Goal: Find specific page/section: Find specific page/section

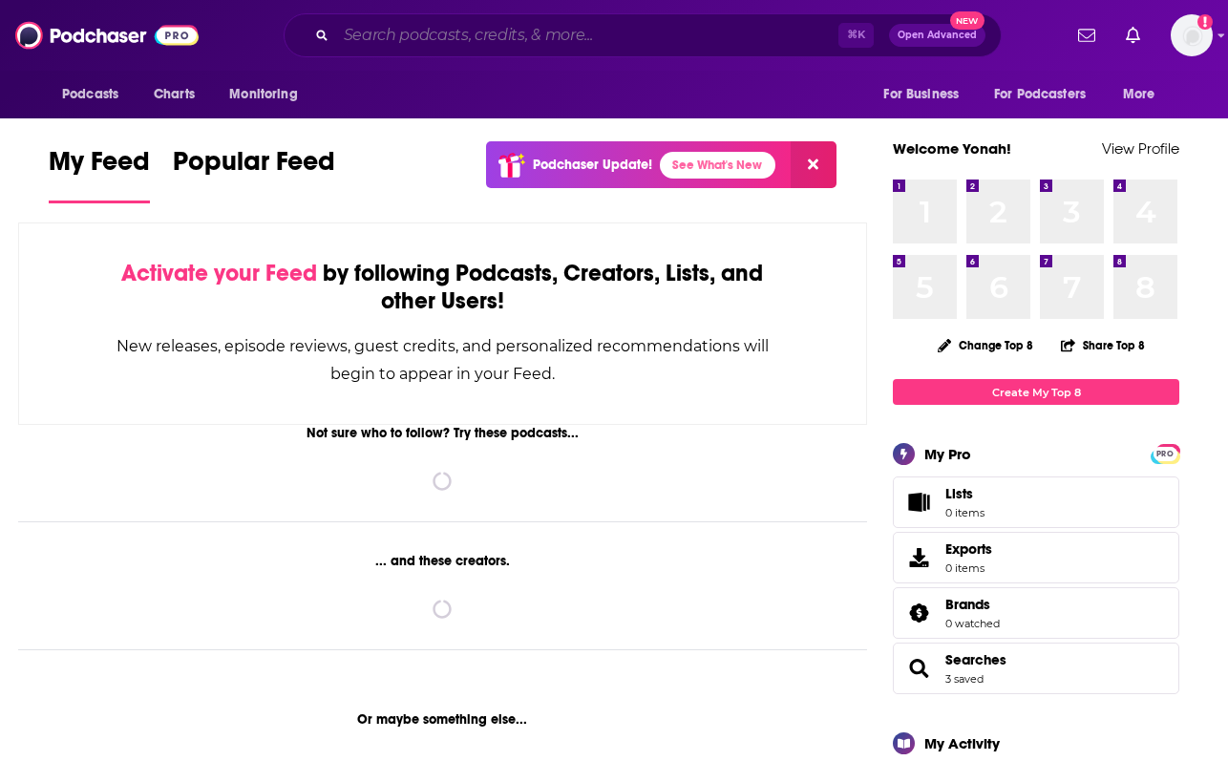
click at [575, 28] on input "Search podcasts, credits, & more..." at bounding box center [587, 35] width 502 height 31
paste input "[PERSON_NAME] Talks Science"
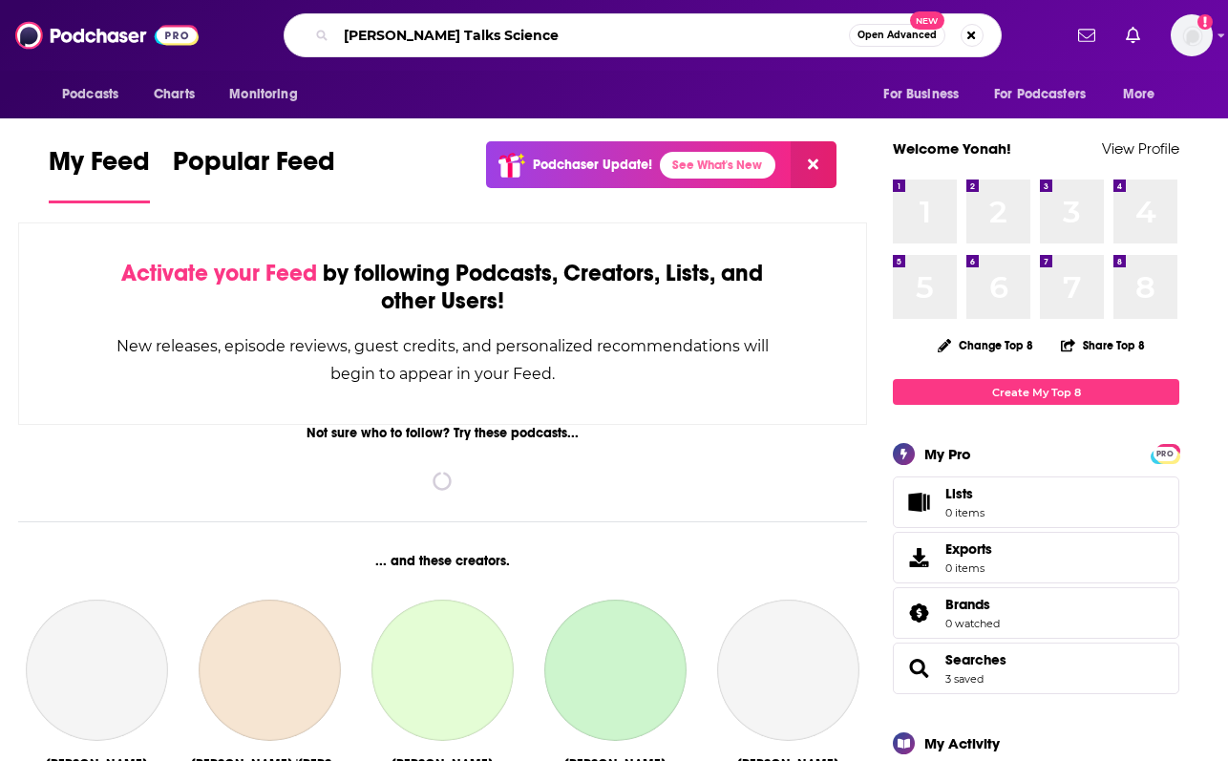
type input "[PERSON_NAME] Talks Science"
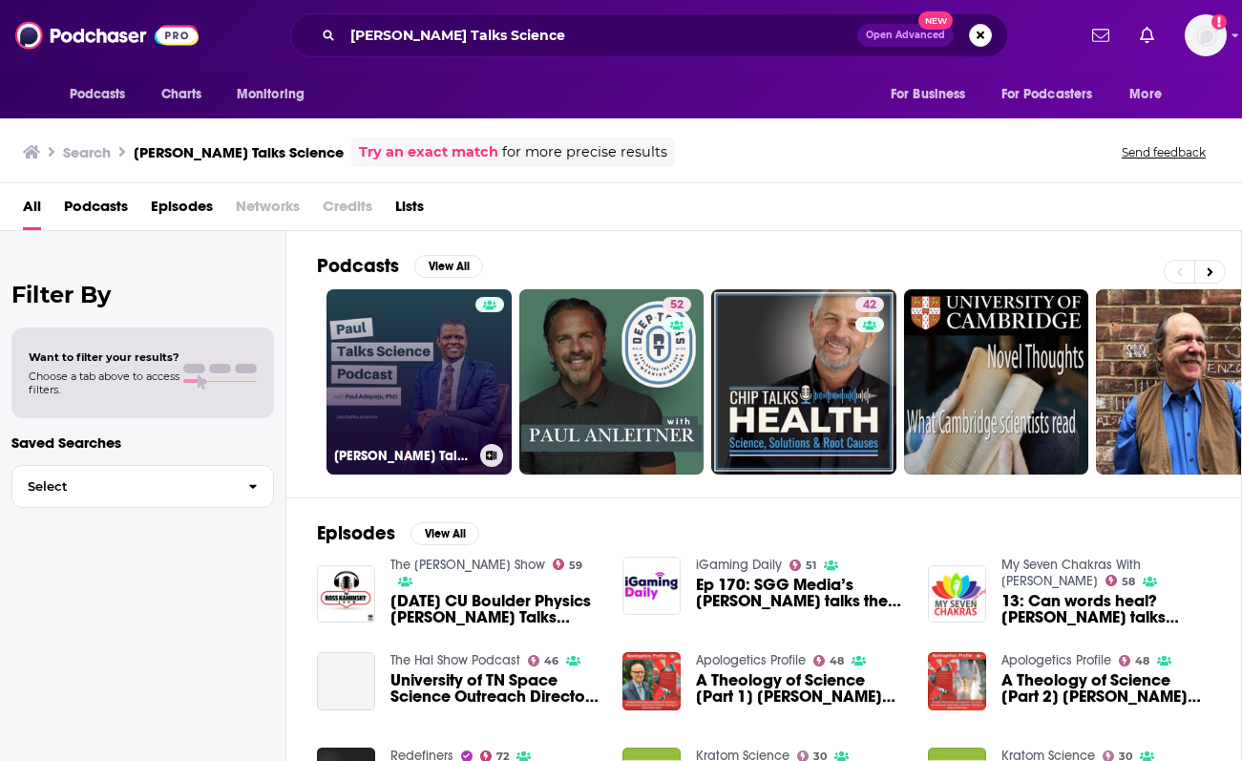
click at [448, 324] on link "[PERSON_NAME] Talks Science" at bounding box center [419, 381] width 185 height 185
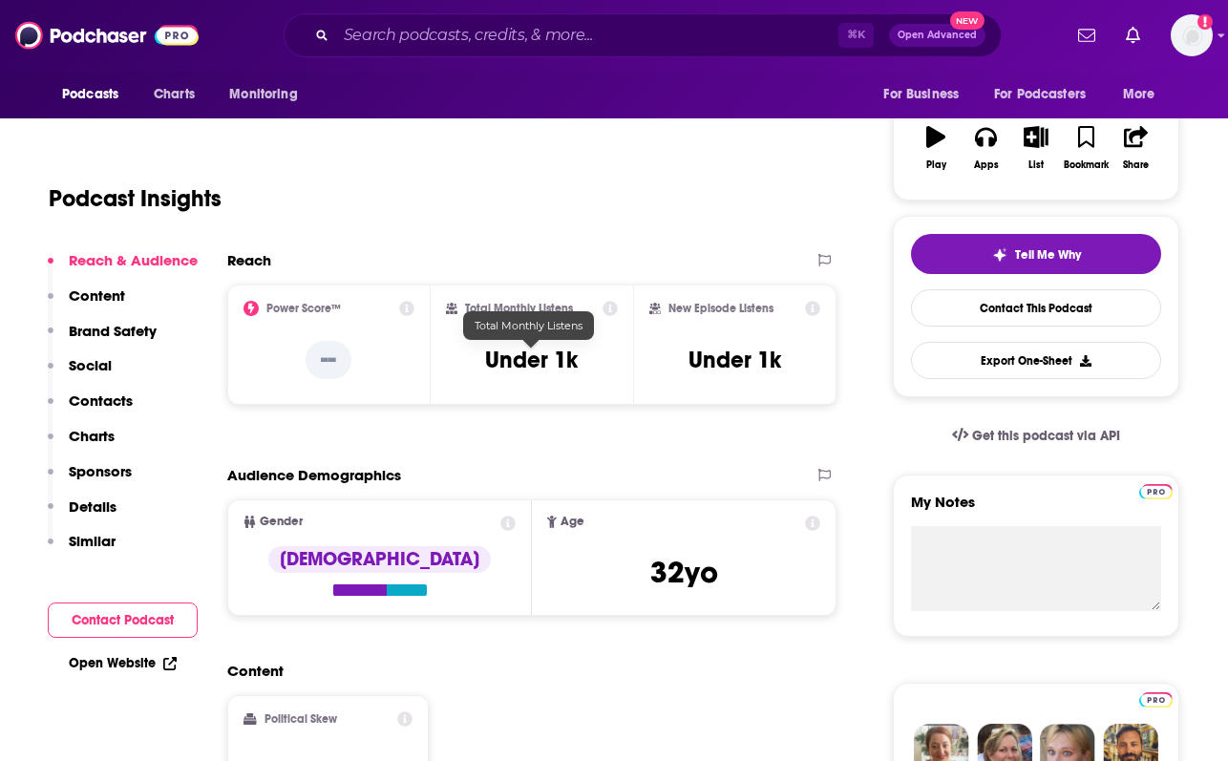
scroll to position [353, 0]
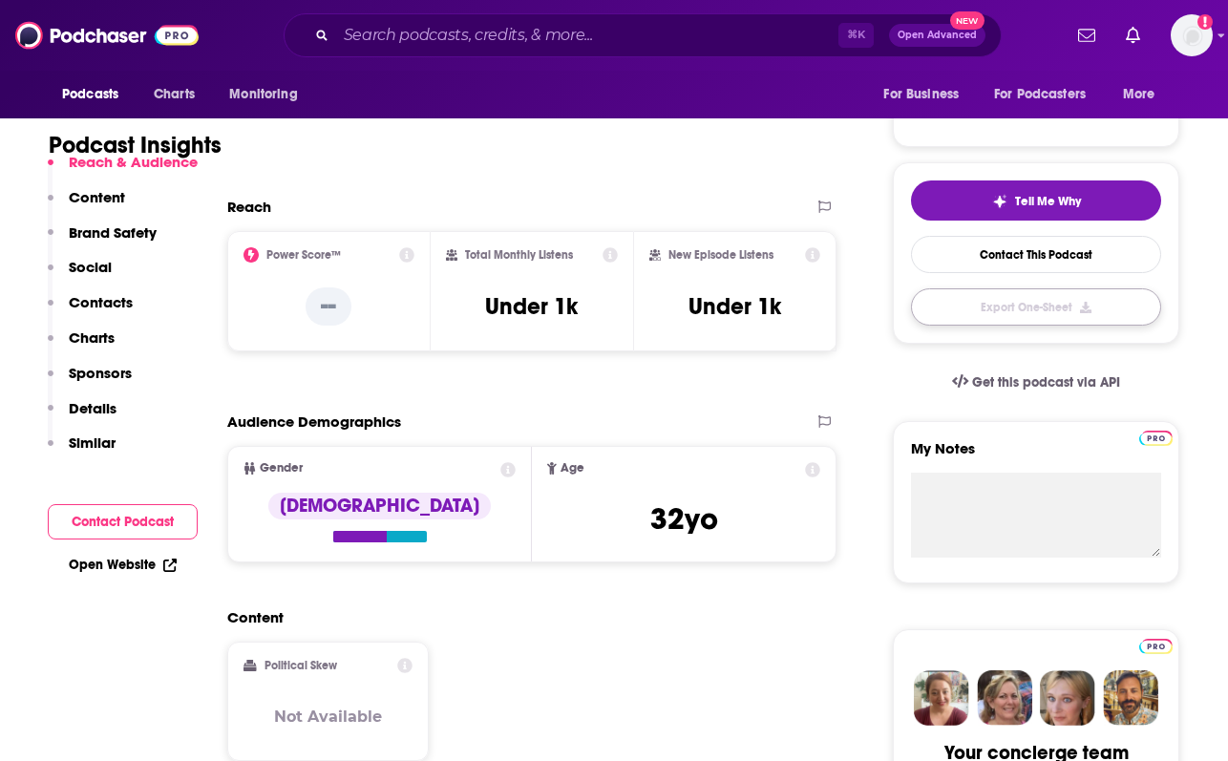
click at [1007, 313] on button "Export One-Sheet" at bounding box center [1036, 306] width 250 height 37
